Goal: Navigation & Orientation: Find specific page/section

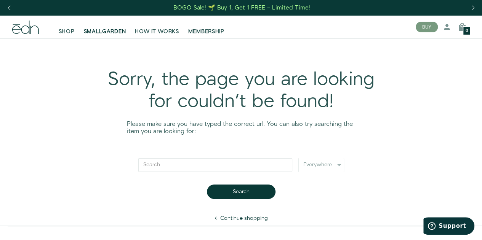
click at [94, 27] on link "SMALLGARDEN" at bounding box center [104, 27] width 51 height 17
